Goal: Information Seeking & Learning: Learn about a topic

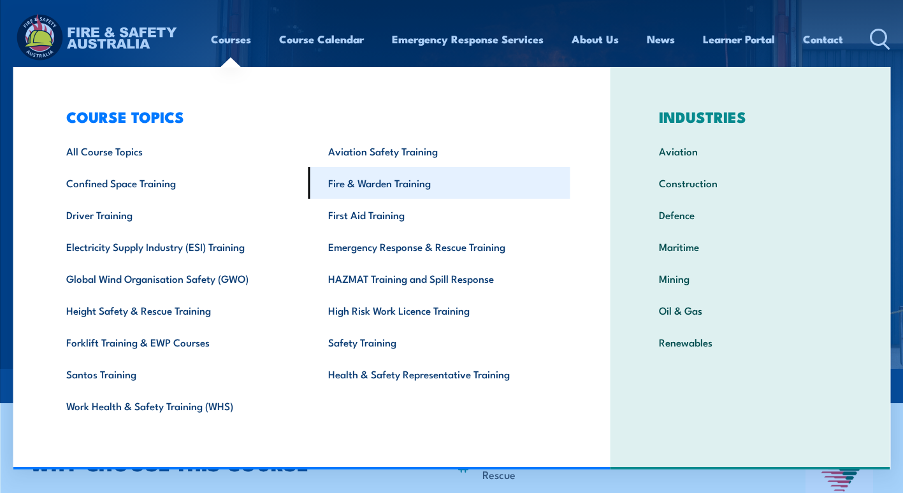
click at [349, 187] on link "Fire & Warden Training" at bounding box center [439, 183] width 262 height 32
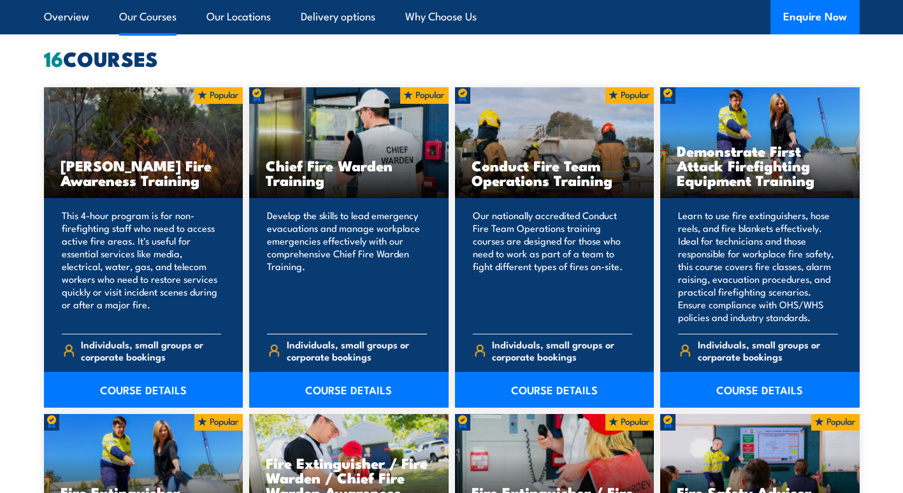
scroll to position [1019, 0]
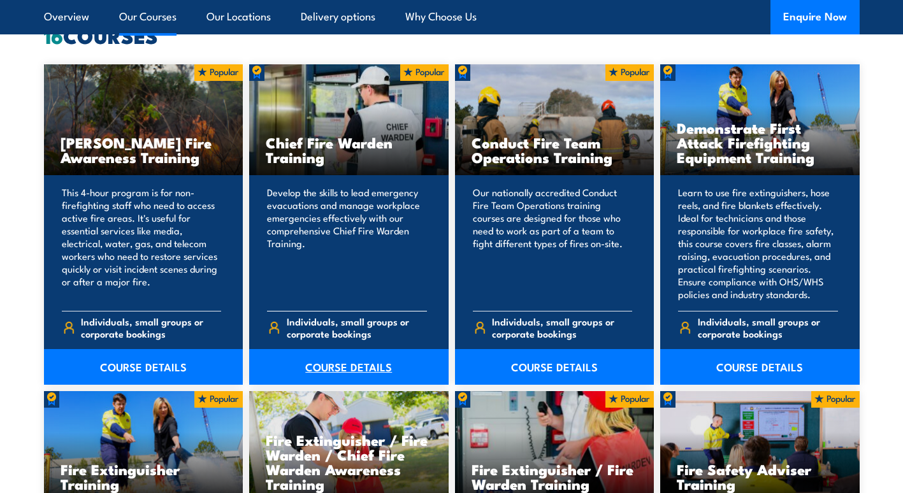
click at [322, 373] on link "COURSE DETAILS" at bounding box center [348, 367] width 199 height 36
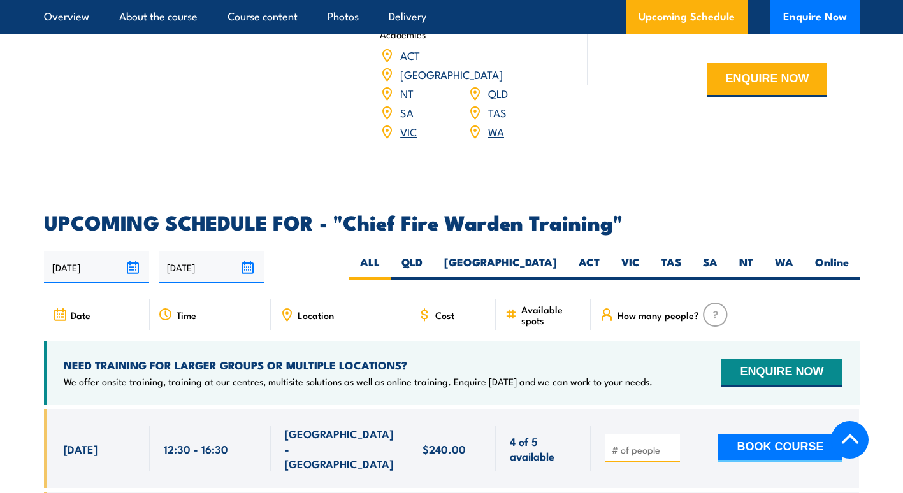
scroll to position [2102, 0]
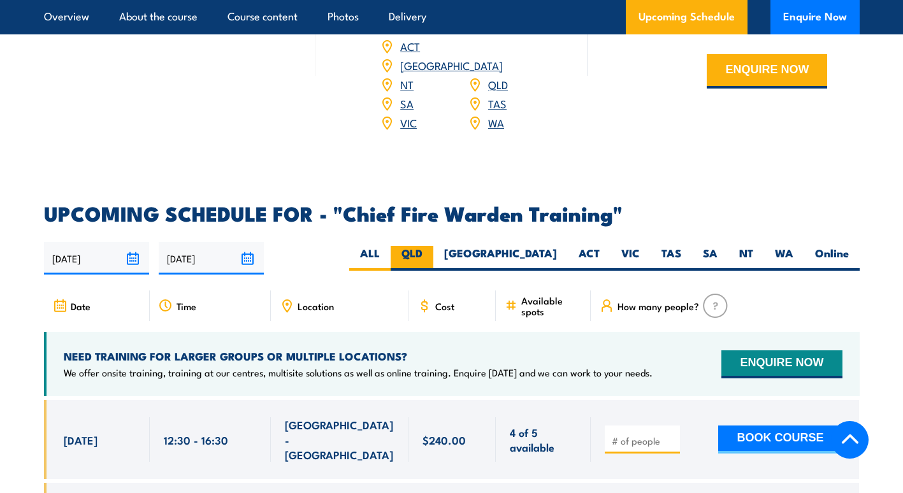
click at [433, 246] on label "QLD" at bounding box center [412, 258] width 43 height 25
click at [431, 246] on input "QLD" at bounding box center [426, 250] width 8 height 8
radio input "true"
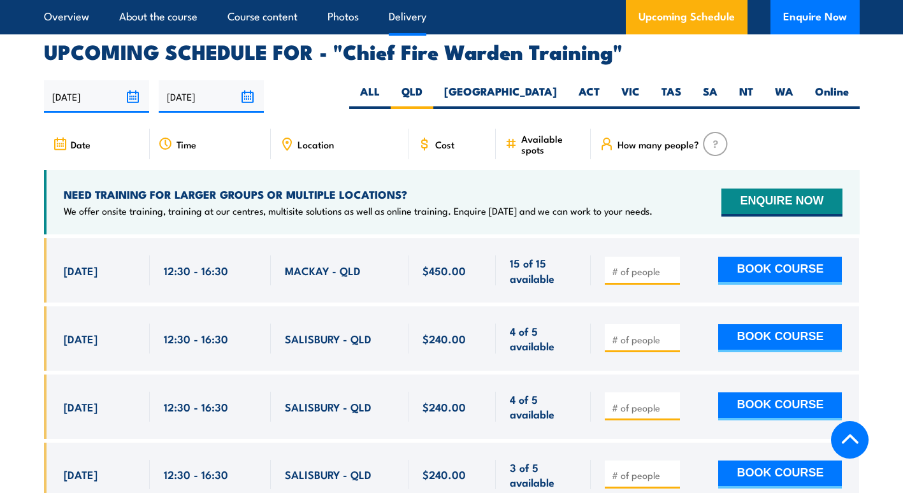
scroll to position [2287, 0]
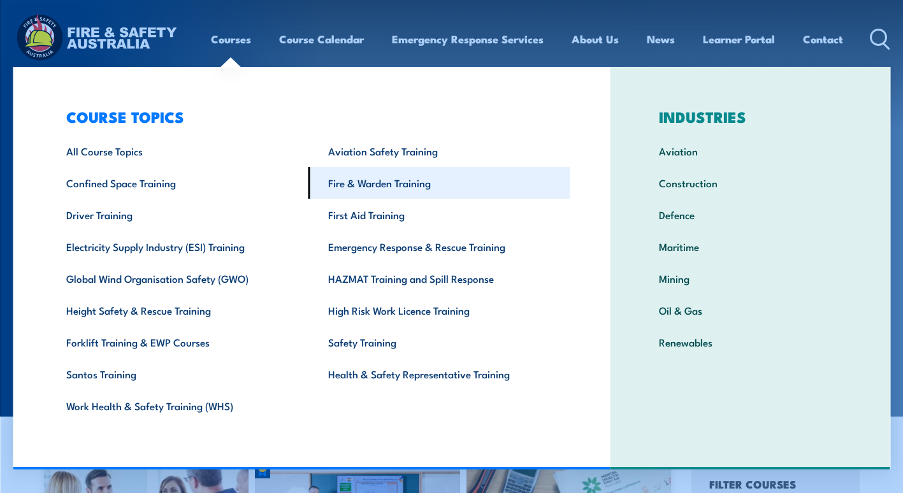
click at [350, 184] on link "Fire & Warden Training" at bounding box center [439, 183] width 262 height 32
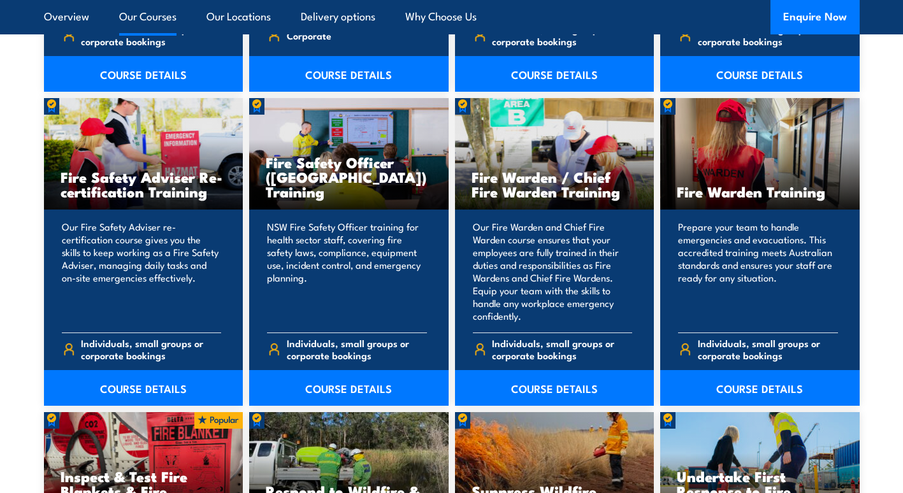
scroll to position [1720, 0]
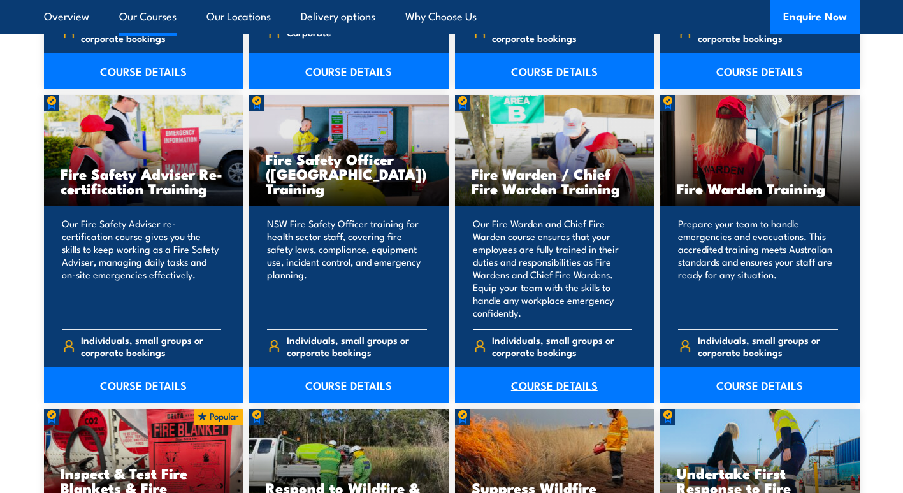
click at [557, 382] on link "COURSE DETAILS" at bounding box center [554, 385] width 199 height 36
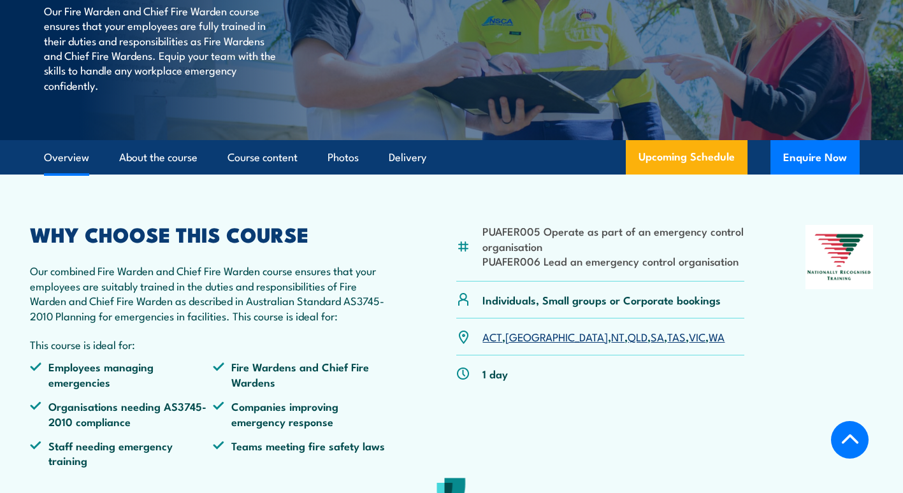
scroll to position [255, 0]
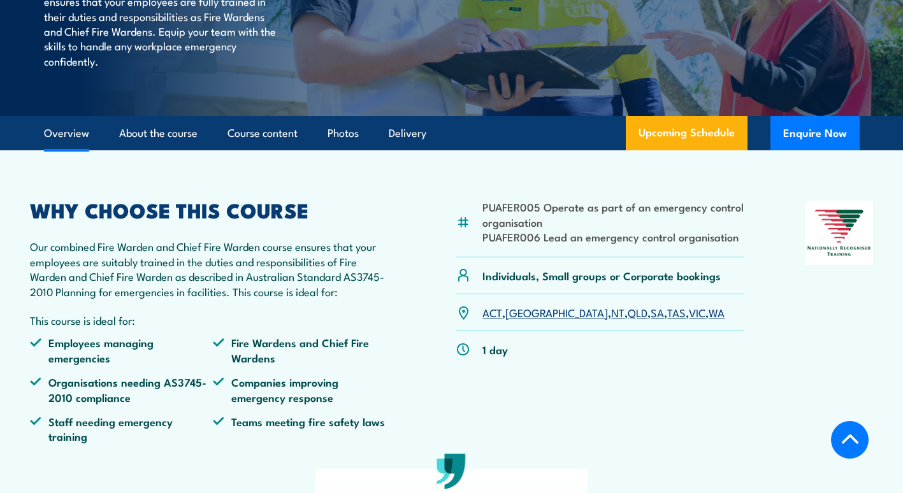
click at [50, 136] on link "Overview" at bounding box center [66, 134] width 45 height 34
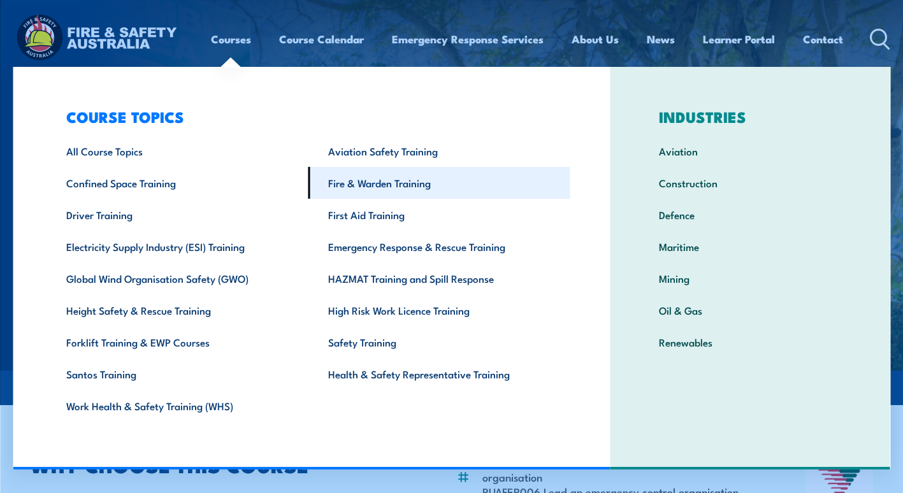
click at [361, 194] on link "Fire & Warden Training" at bounding box center [439, 183] width 262 height 32
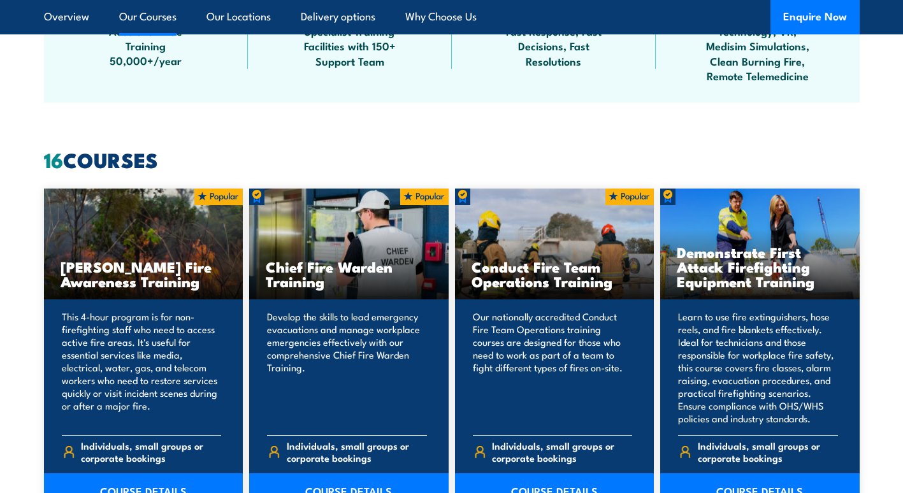
scroll to position [1083, 0]
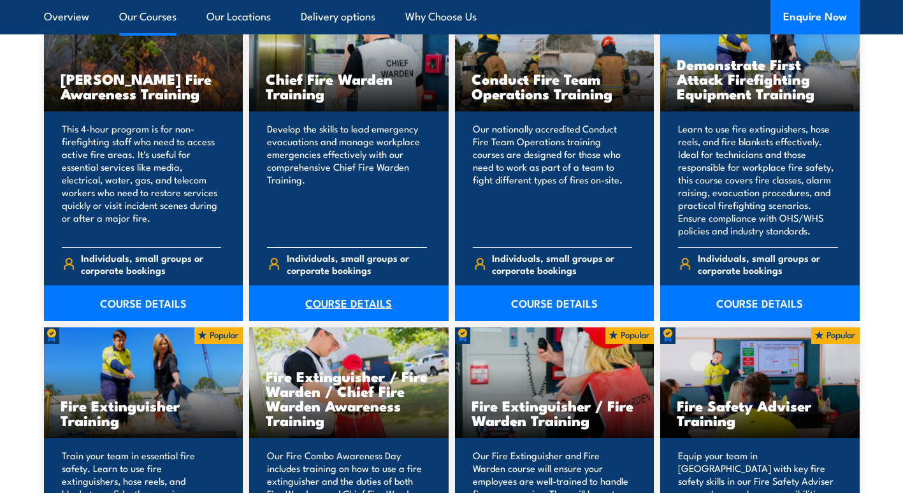
click at [347, 301] on link "COURSE DETAILS" at bounding box center [348, 303] width 199 height 36
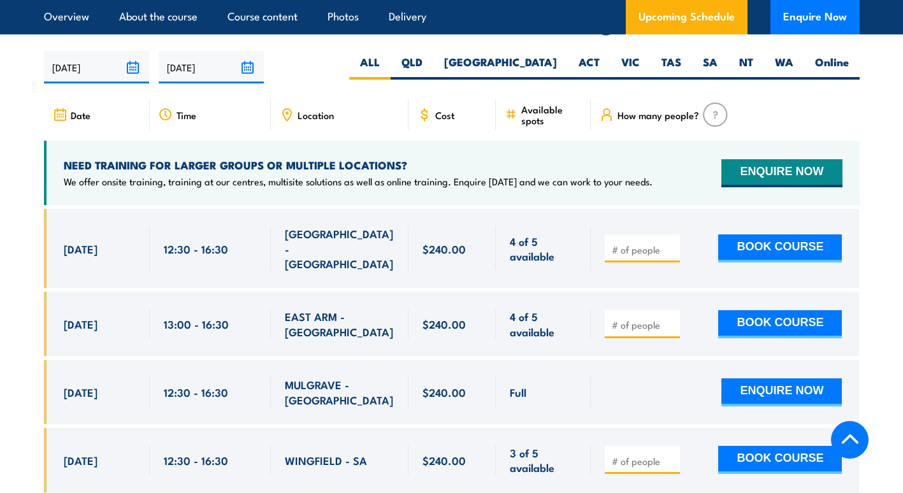
scroll to position [2166, 0]
